Goal: Task Accomplishment & Management: Manage account settings

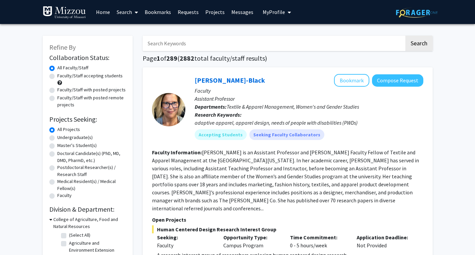
click at [171, 15] on link "Bookmarks" at bounding box center [157, 11] width 33 height 23
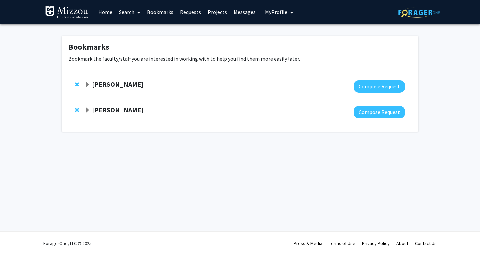
click at [116, 88] on div "[PERSON_NAME]" at bounding box center [157, 84] width 144 height 8
click at [86, 85] on span "Expand Chau Tong Bookmark" at bounding box center [87, 84] width 5 height 5
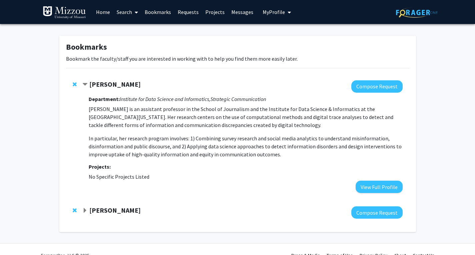
click at [91, 84] on strong "[PERSON_NAME]" at bounding box center [114, 84] width 51 height 8
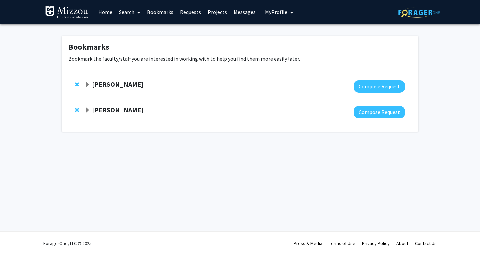
click at [94, 84] on strong "[PERSON_NAME]" at bounding box center [117, 84] width 51 height 8
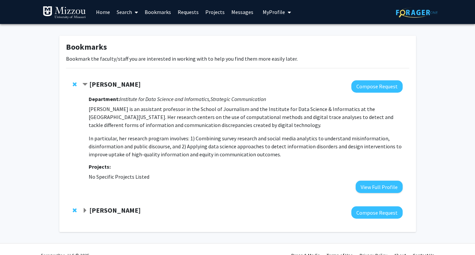
scroll to position [12, 0]
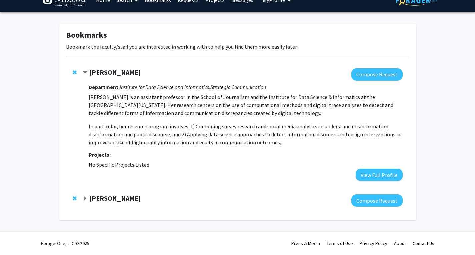
click at [107, 197] on strong "[PERSON_NAME]" at bounding box center [114, 198] width 51 height 8
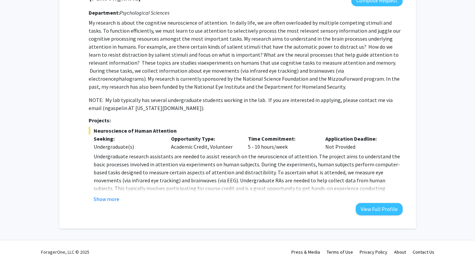
scroll to position [213, 0]
click at [115, 197] on button "Show more" at bounding box center [107, 199] width 26 height 8
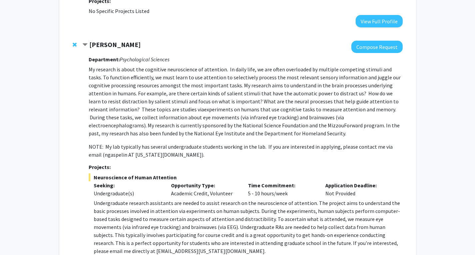
click at [130, 45] on strong "[PERSON_NAME]" at bounding box center [114, 44] width 51 height 8
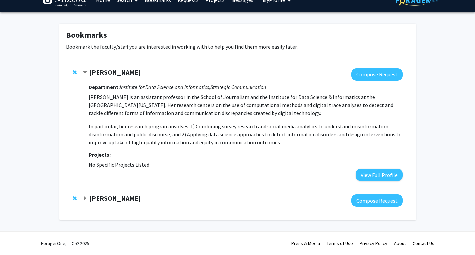
click at [374, 166] on fg-project-list "No Specific Projects Listed" at bounding box center [245, 165] width 313 height 8
click at [376, 169] on button "View Full Profile" at bounding box center [378, 175] width 47 height 12
click at [112, 193] on div "[PERSON_NAME] Compose Request" at bounding box center [237, 201] width 343 height 26
click at [113, 196] on strong "[PERSON_NAME]" at bounding box center [114, 198] width 51 height 8
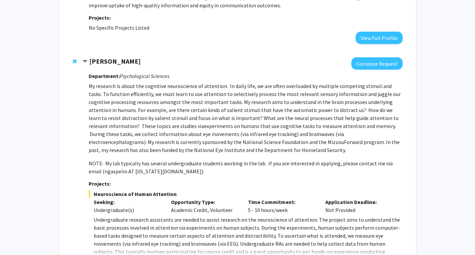
scroll to position [221, 0]
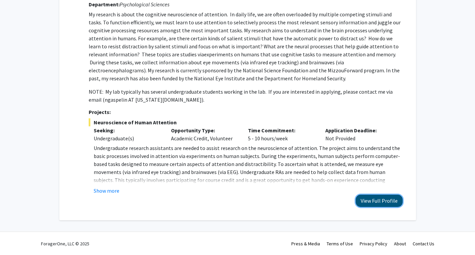
click at [391, 199] on button "View Full Profile" at bounding box center [378, 201] width 47 height 12
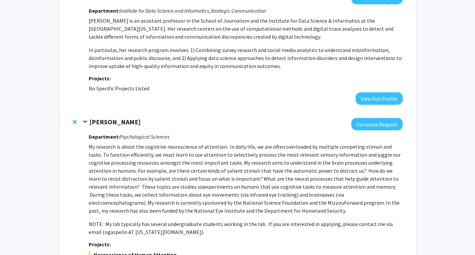
scroll to position [0, 0]
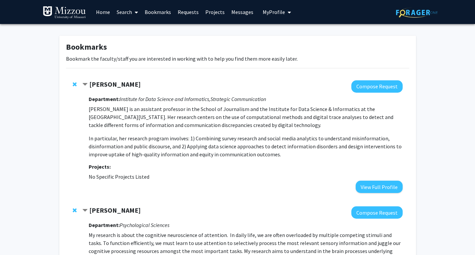
click at [76, 83] on span "Remove Chau Tong from bookmarks" at bounding box center [75, 84] width 4 height 5
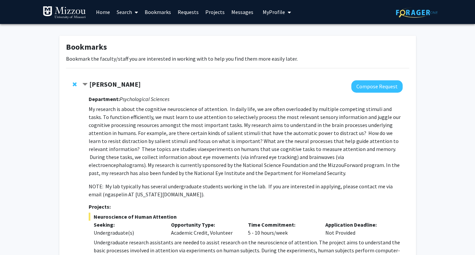
click at [108, 10] on link "Home" at bounding box center [103, 11] width 21 height 23
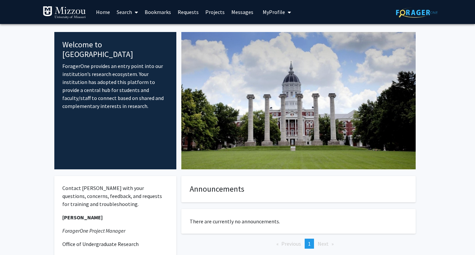
click at [127, 12] on link "Search" at bounding box center [127, 11] width 28 height 23
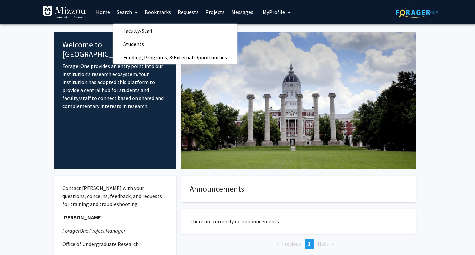
click at [418, 15] on img at bounding box center [417, 12] width 42 height 10
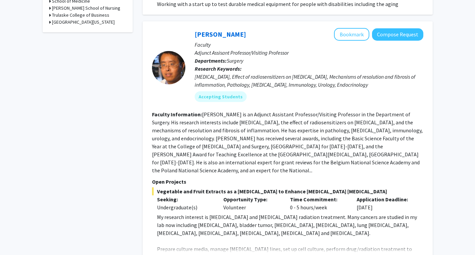
scroll to position [405, 0]
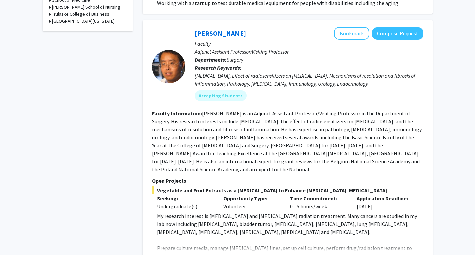
click at [180, 255] on button "Show more" at bounding box center [170, 259] width 26 height 8
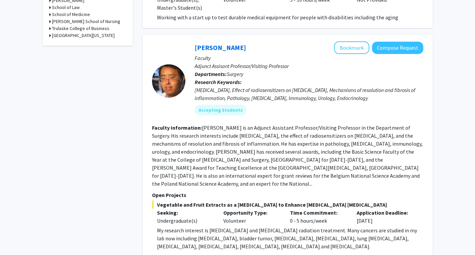
scroll to position [385, 0]
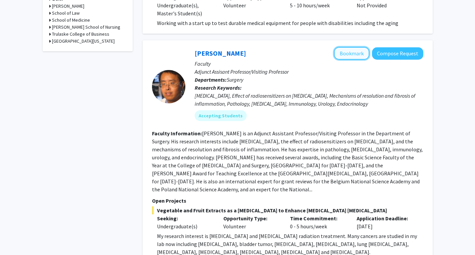
click at [348, 47] on button "Bookmark" at bounding box center [351, 53] width 35 height 13
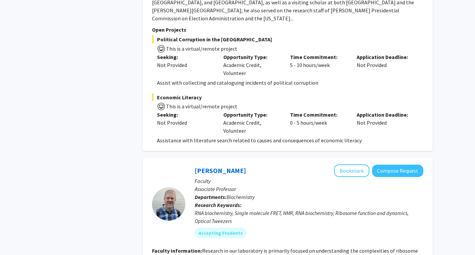
scroll to position [1638, 0]
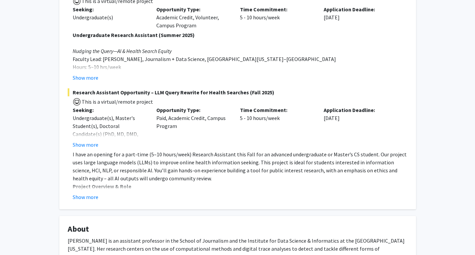
scroll to position [155, 0]
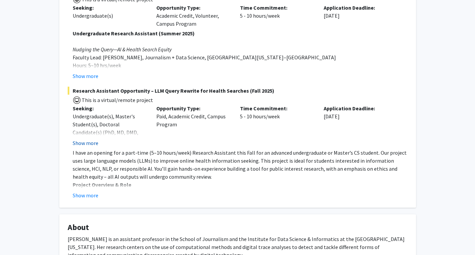
click at [89, 144] on button "Show more" at bounding box center [86, 143] width 26 height 8
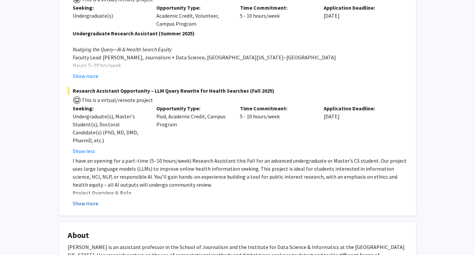
click at [92, 202] on button "Show more" at bounding box center [86, 203] width 26 height 8
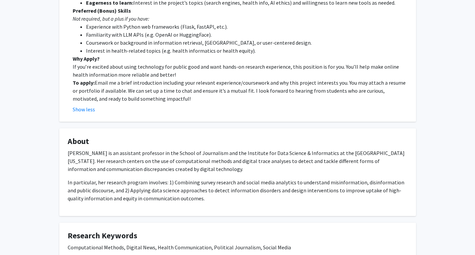
scroll to position [465, 0]
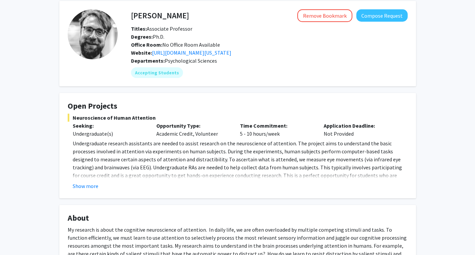
scroll to position [29, 0]
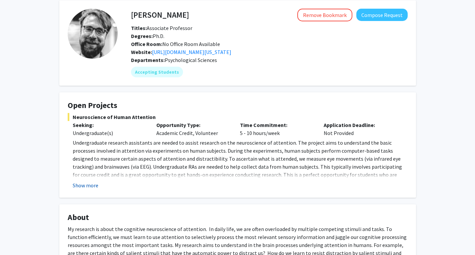
click at [94, 185] on button "Show more" at bounding box center [86, 185] width 26 height 8
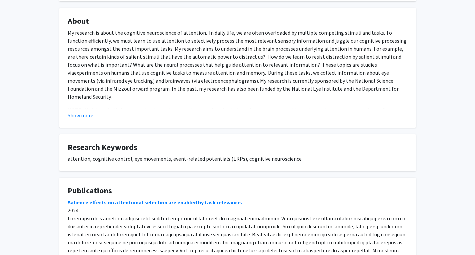
scroll to position [317, 0]
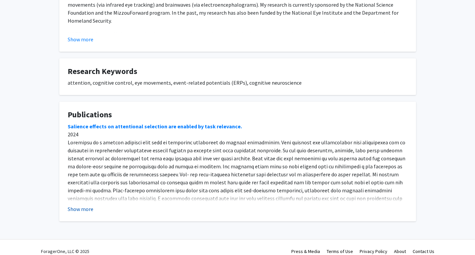
click at [88, 205] on button "Show more" at bounding box center [81, 209] width 26 height 8
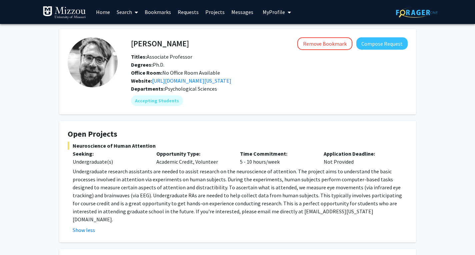
scroll to position [123, 0]
